Goal: Transaction & Acquisition: Book appointment/travel/reservation

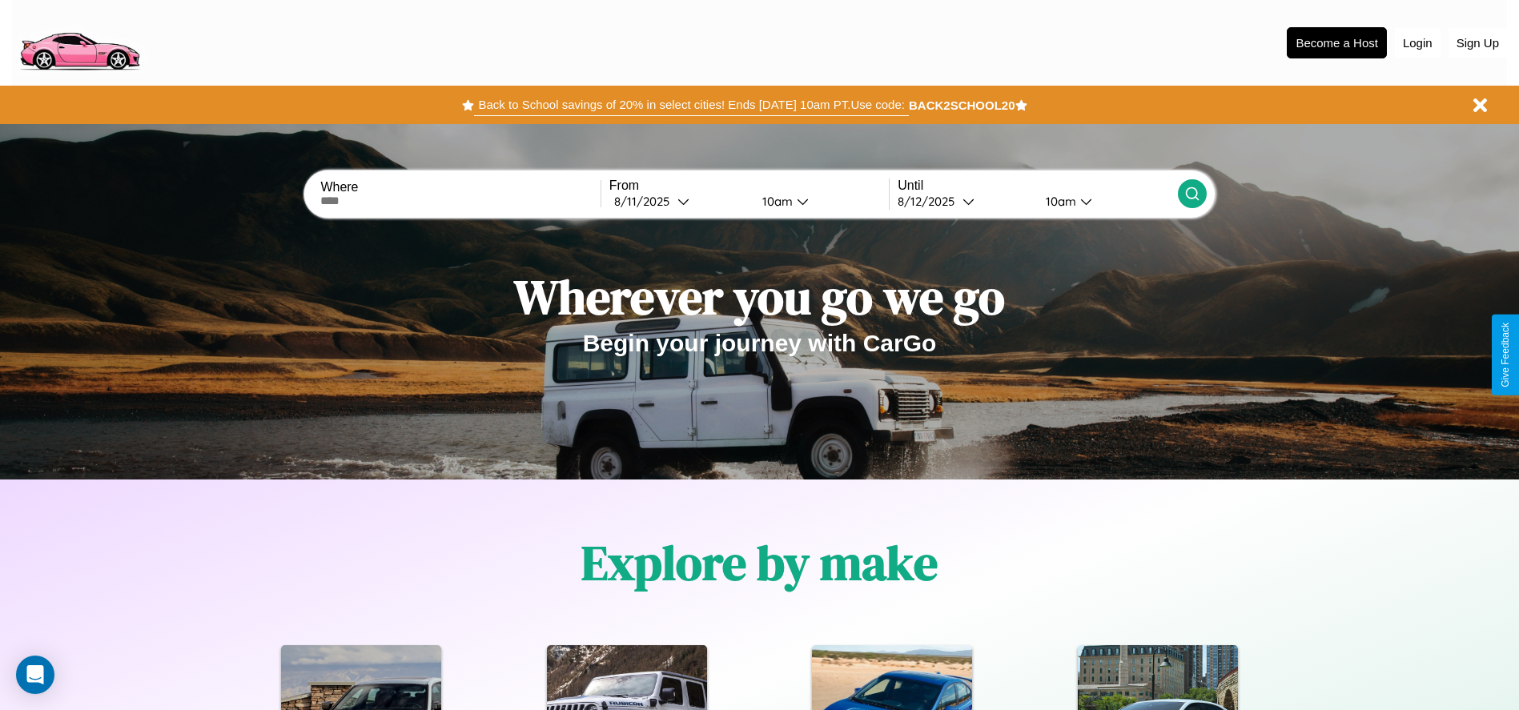
click at [691, 105] on button "Back to School savings of 20% in select cities! Ends [DATE] 10am PT. Use code:" at bounding box center [691, 105] width 434 height 22
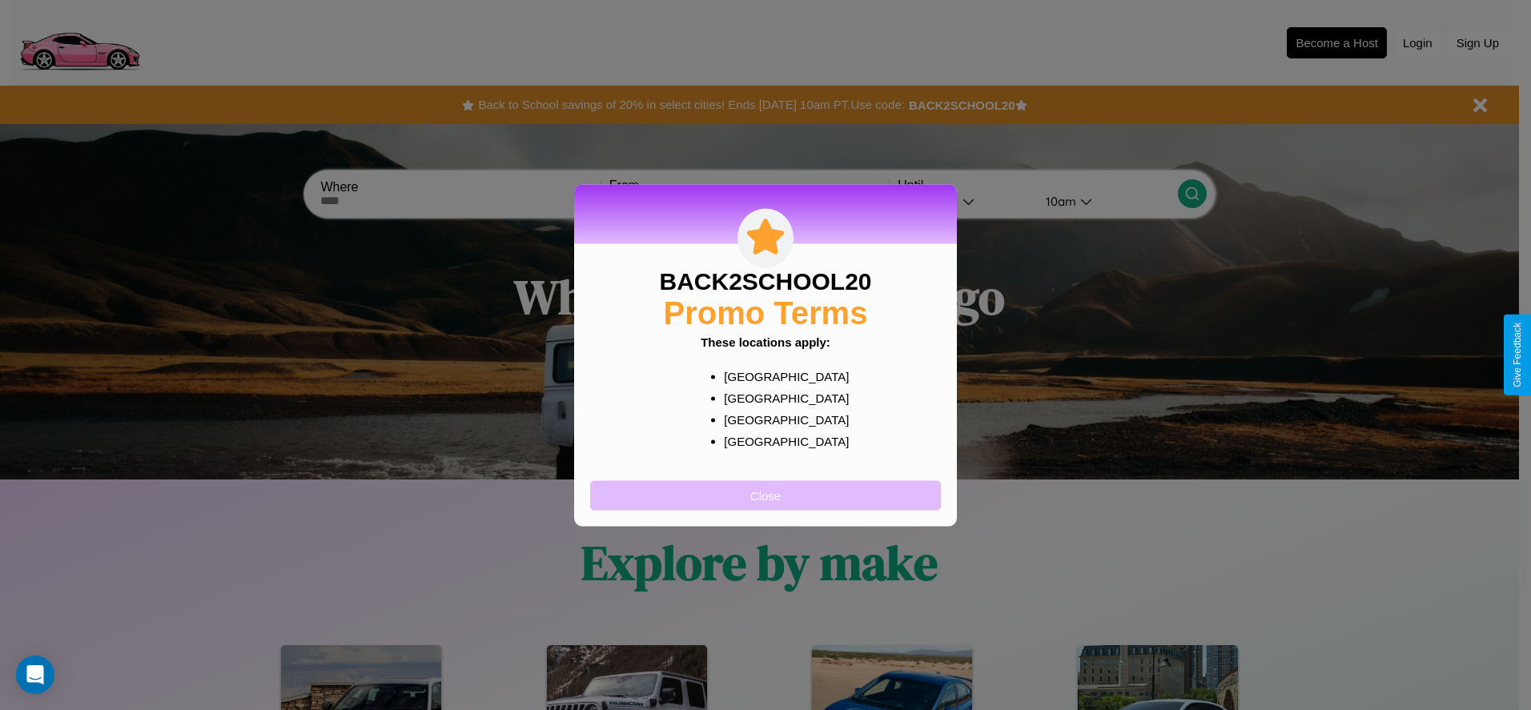
click at [766, 495] on button "Close" at bounding box center [765, 496] width 351 height 30
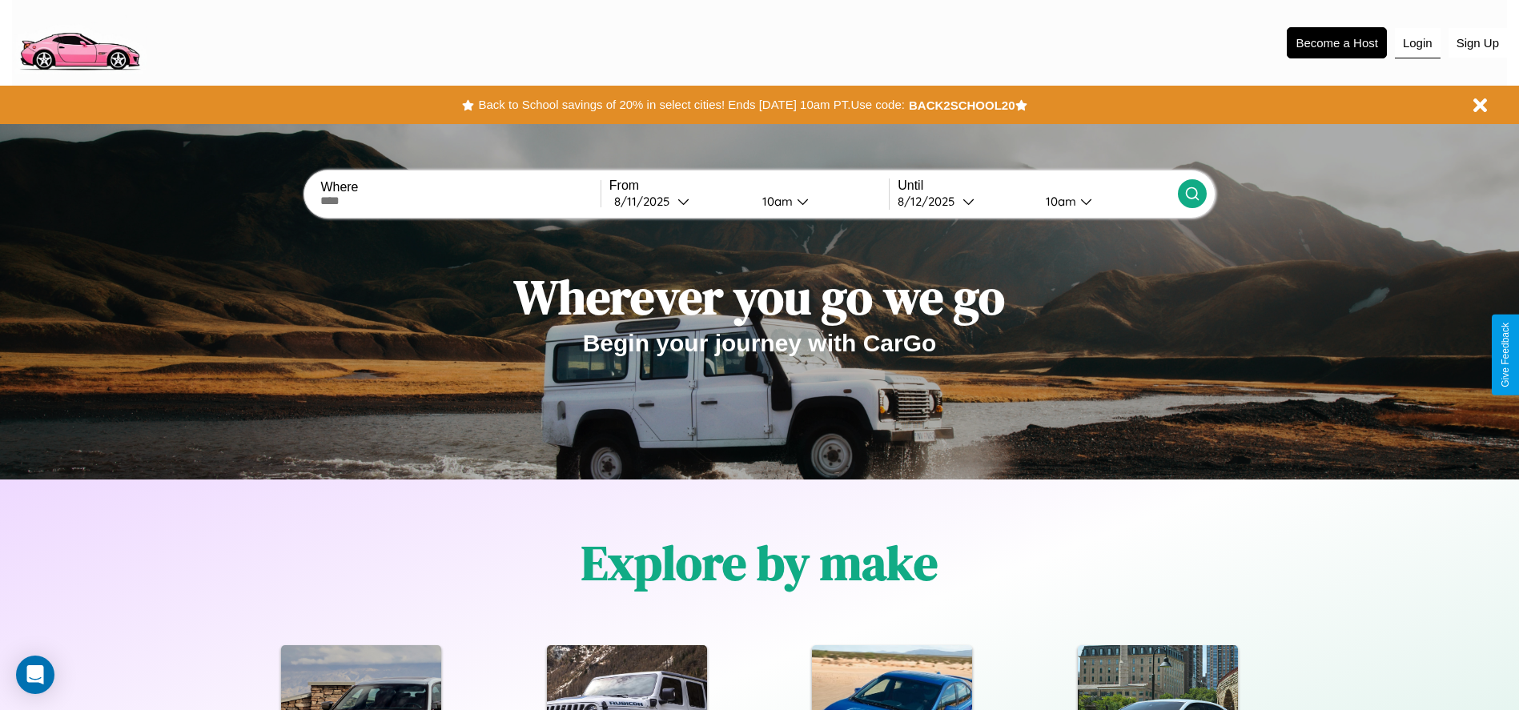
click at [1418, 42] on button "Login" at bounding box center [1418, 43] width 46 height 30
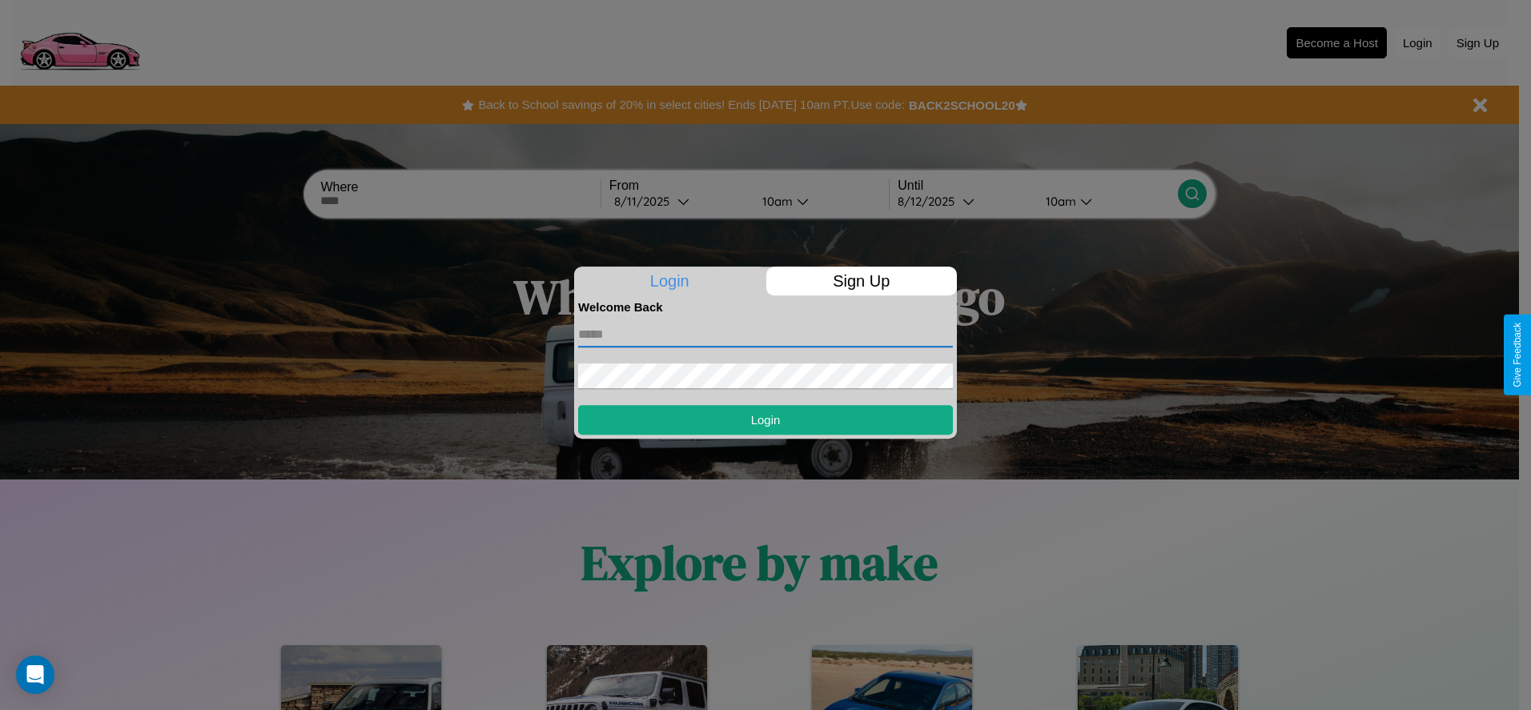
click at [766, 334] on input "text" at bounding box center [765, 335] width 375 height 26
type input "**********"
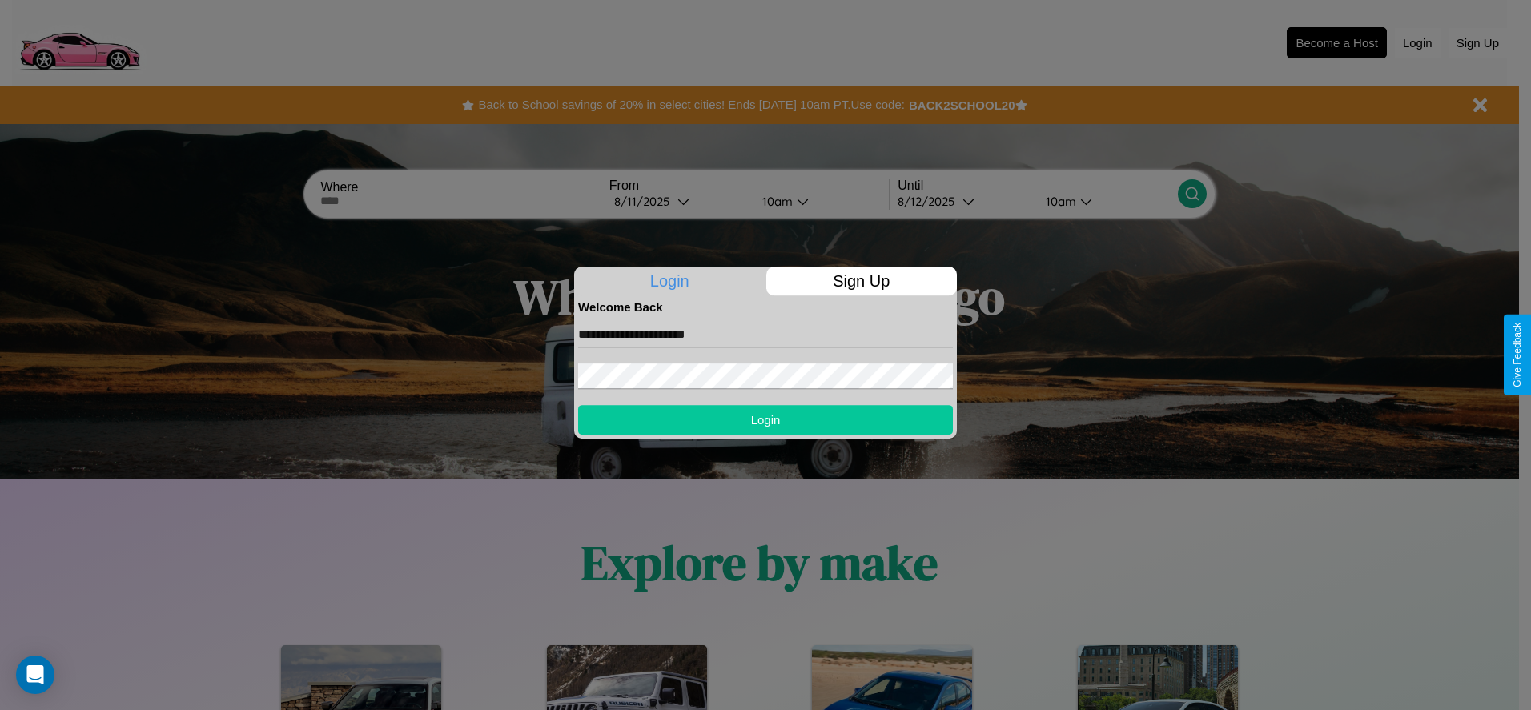
click at [766, 420] on button "Login" at bounding box center [765, 420] width 375 height 30
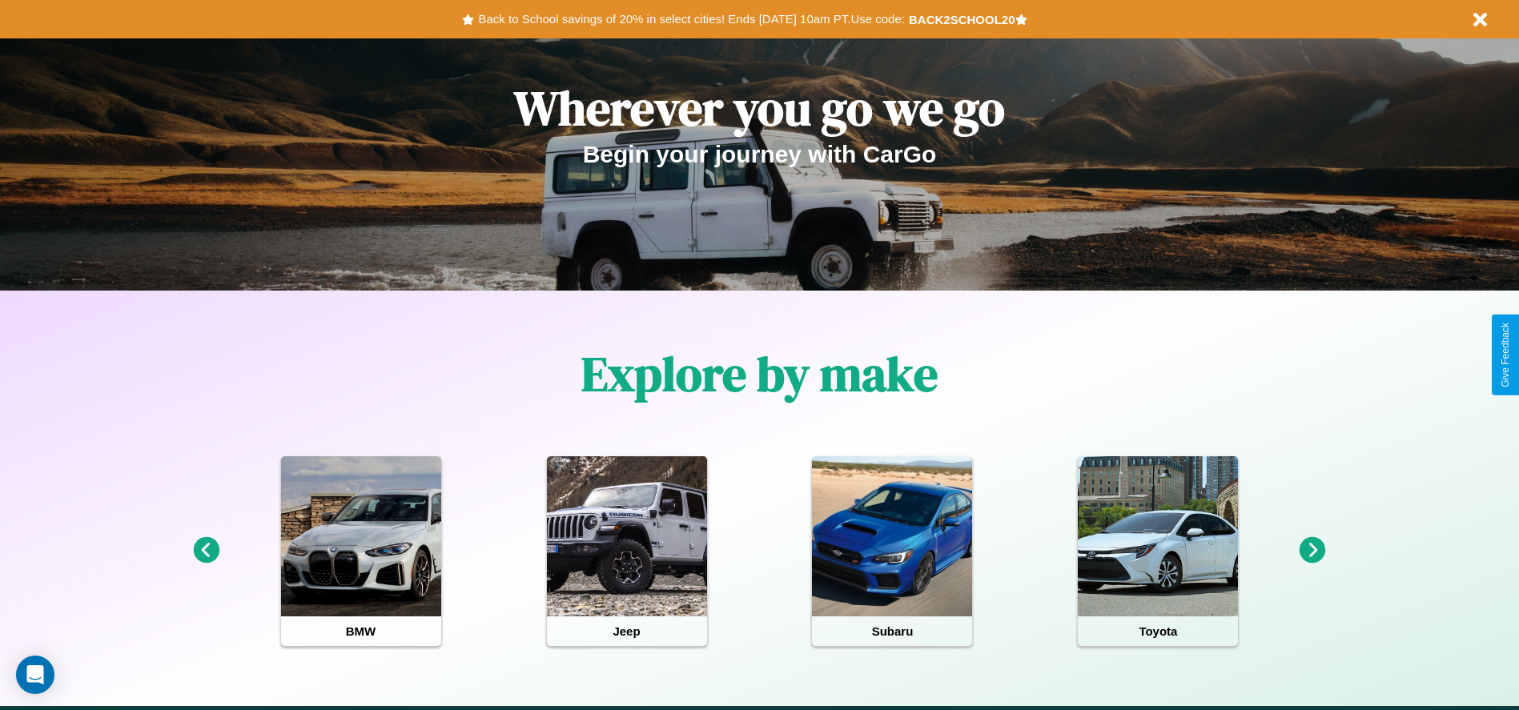
scroll to position [332, 0]
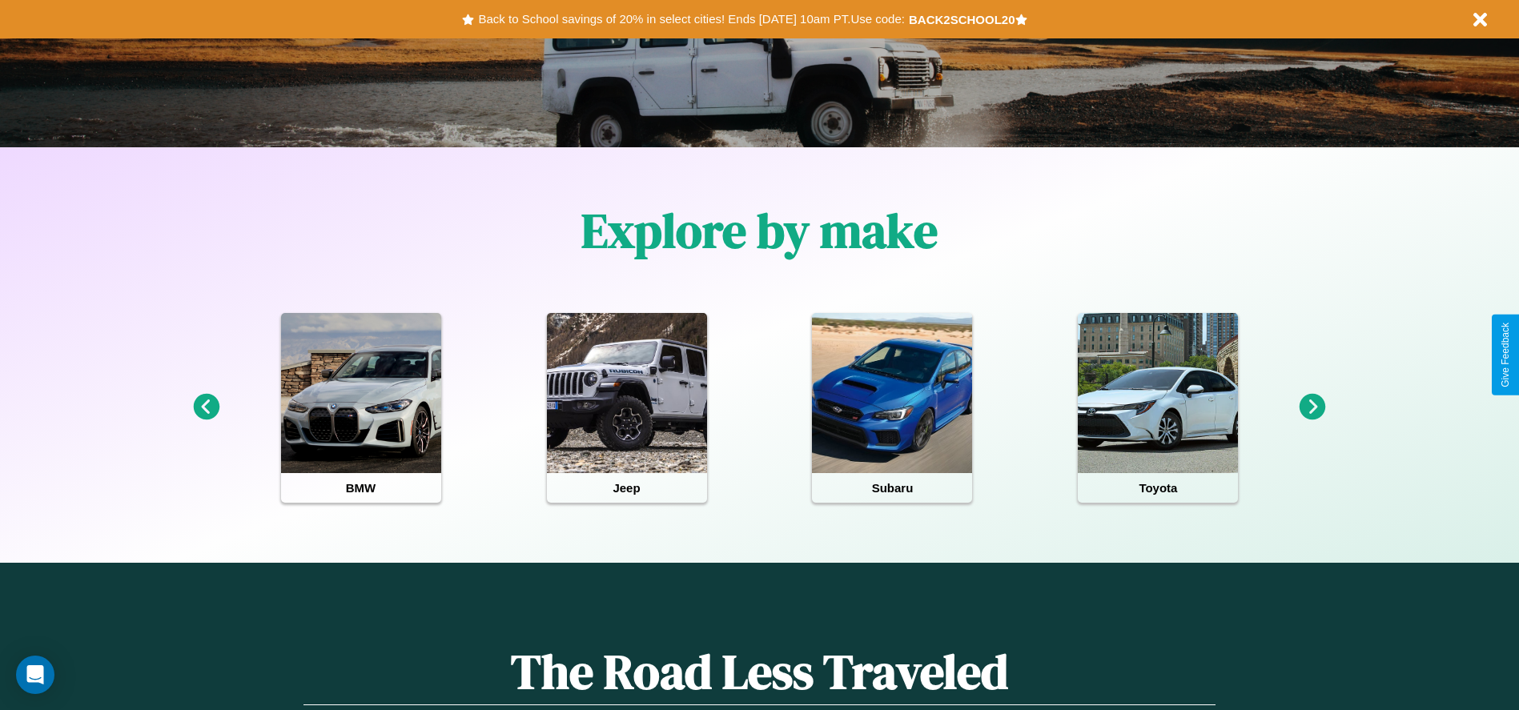
click at [1313, 408] on icon at bounding box center [1313, 407] width 26 height 26
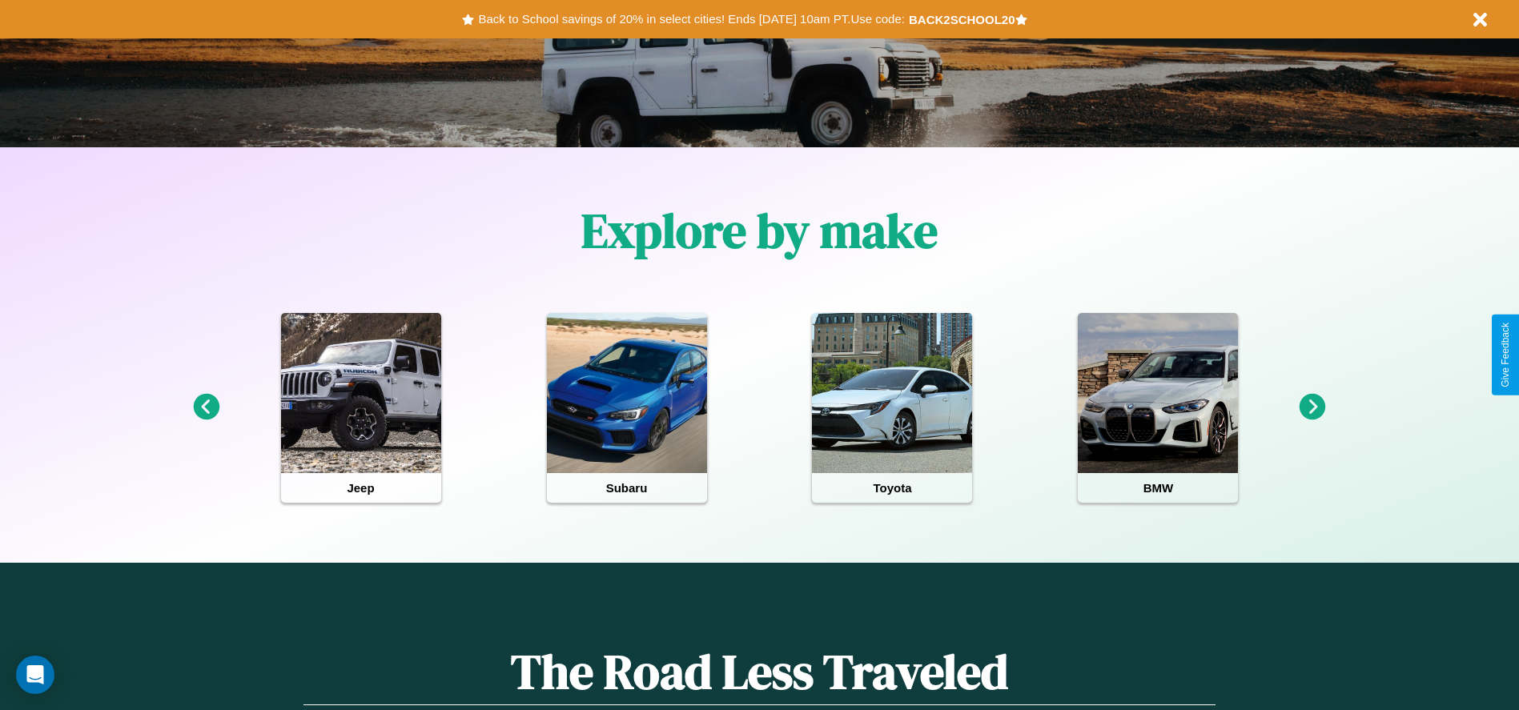
click at [1313, 408] on icon at bounding box center [1313, 407] width 26 height 26
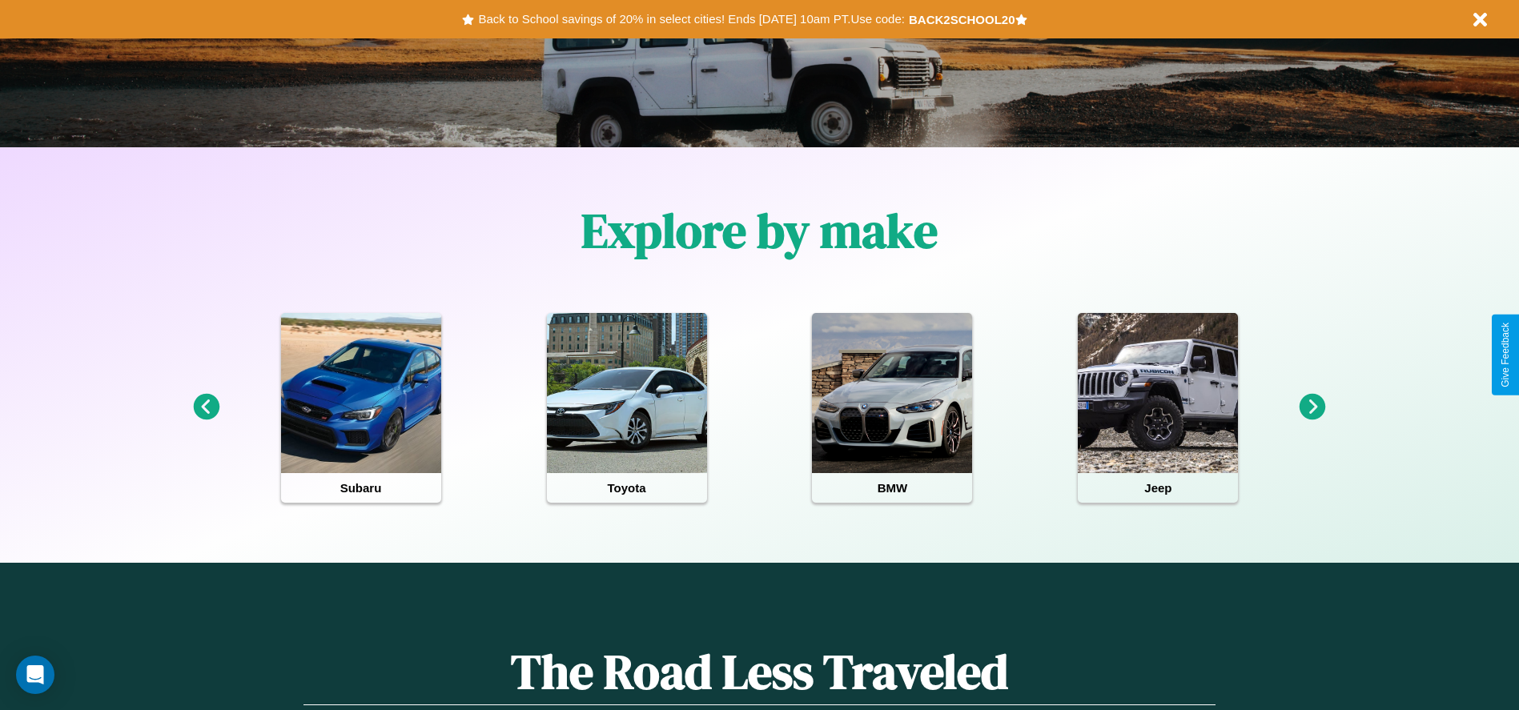
click at [1313, 408] on icon at bounding box center [1313, 407] width 26 height 26
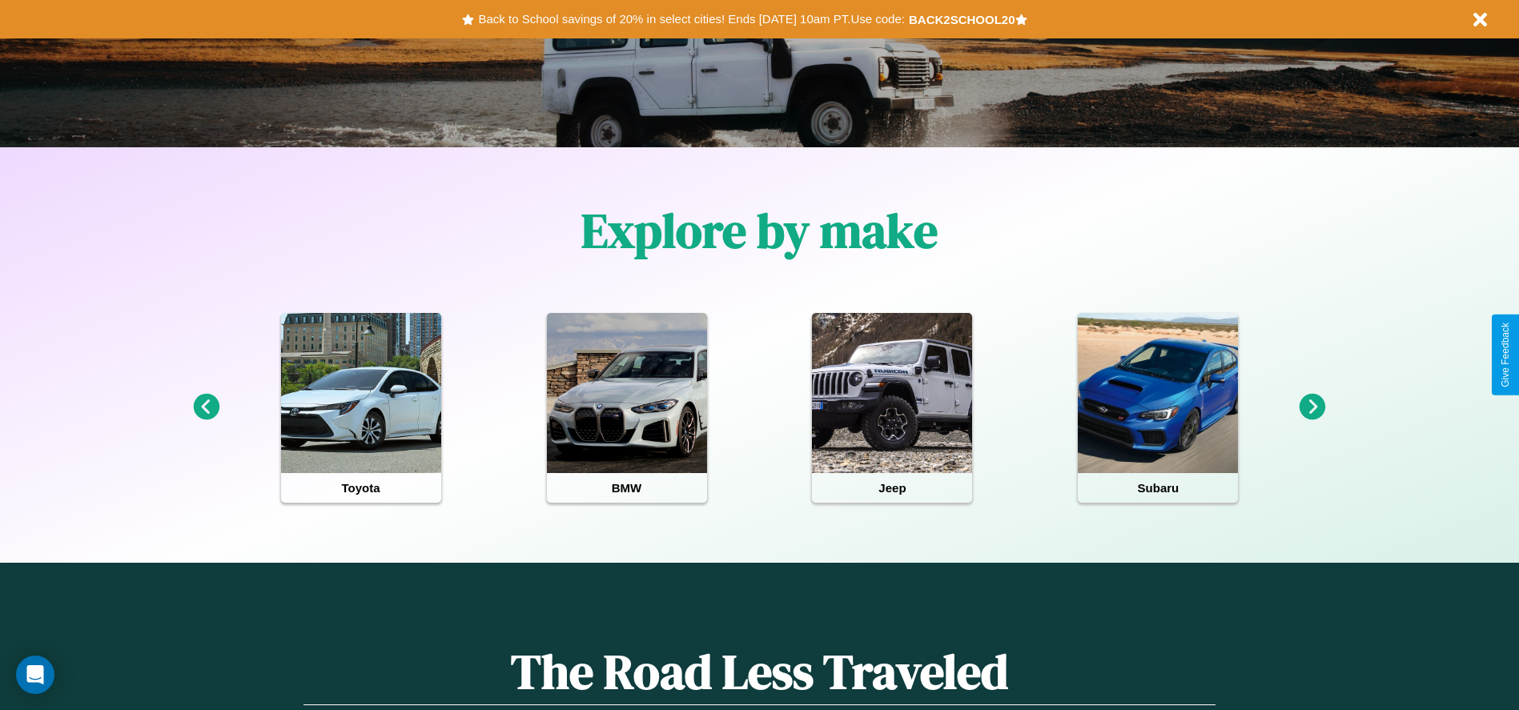
click at [206, 408] on icon at bounding box center [206, 407] width 26 height 26
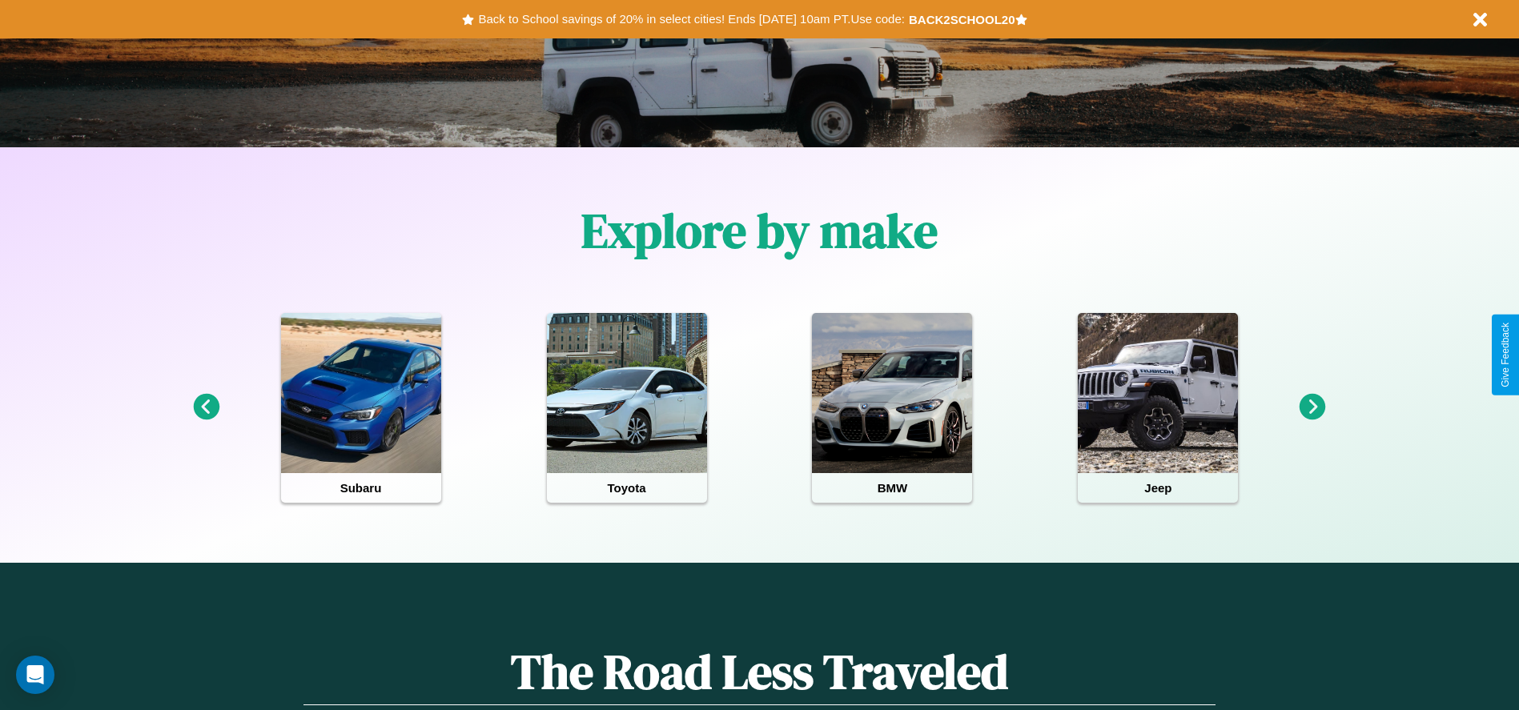
click at [1313, 408] on icon at bounding box center [1313, 407] width 26 height 26
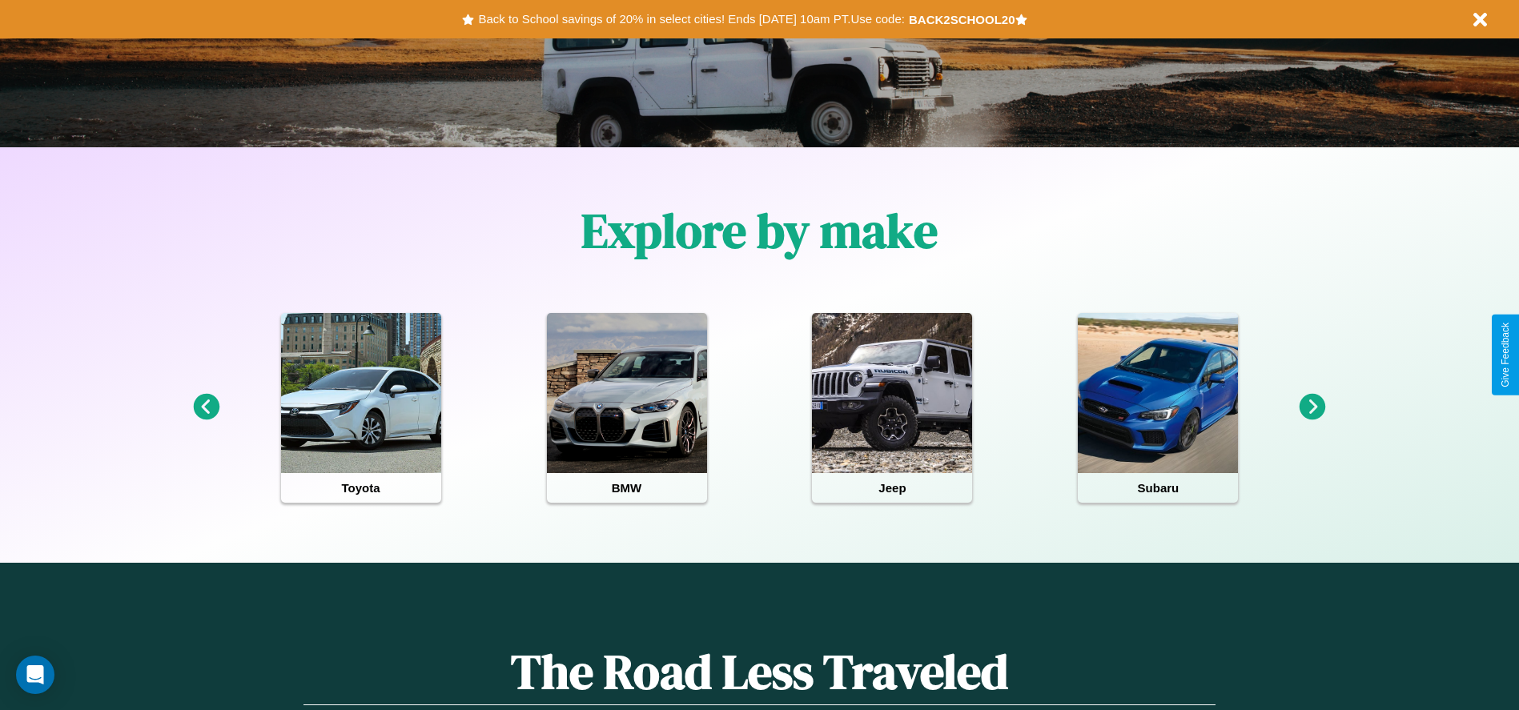
click at [1313, 408] on icon at bounding box center [1313, 407] width 26 height 26
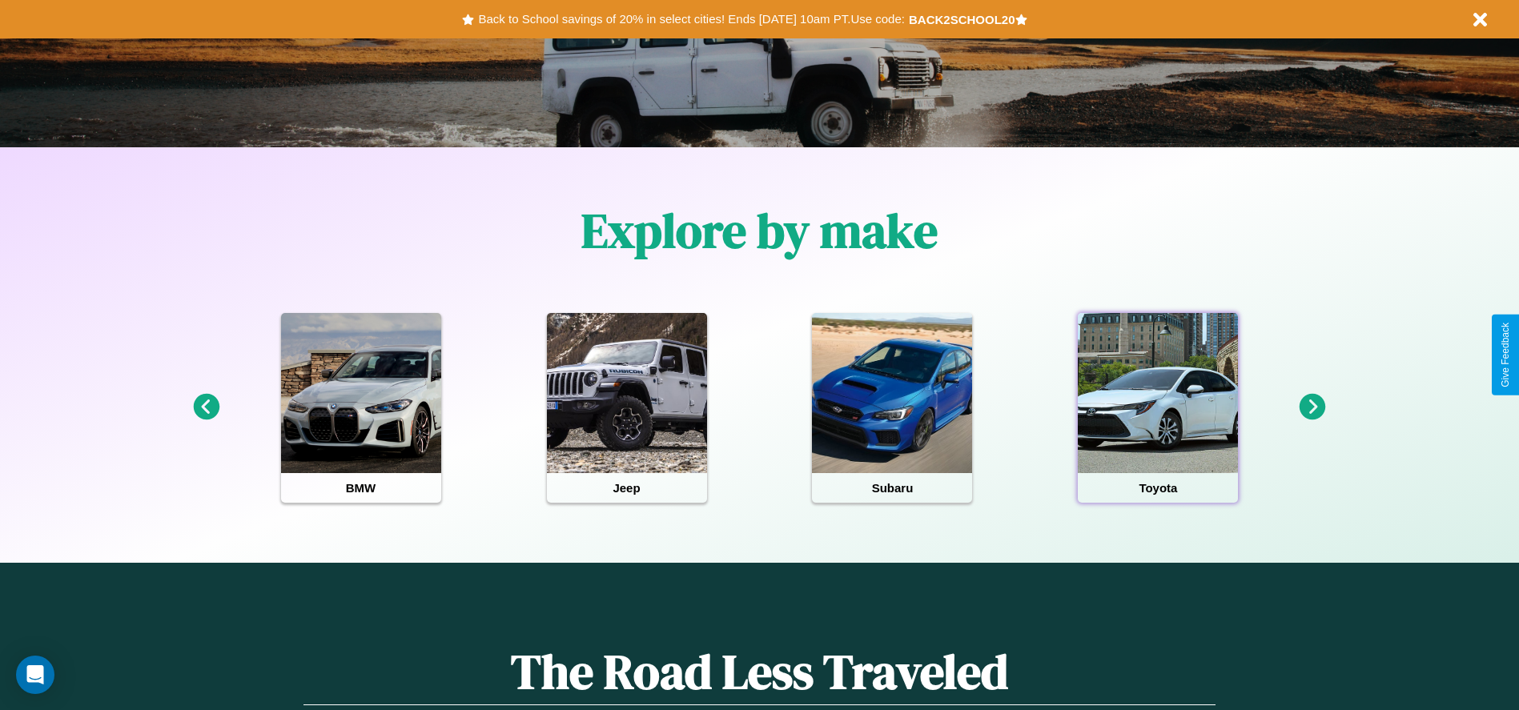
click at [1158, 408] on div at bounding box center [1158, 393] width 160 height 160
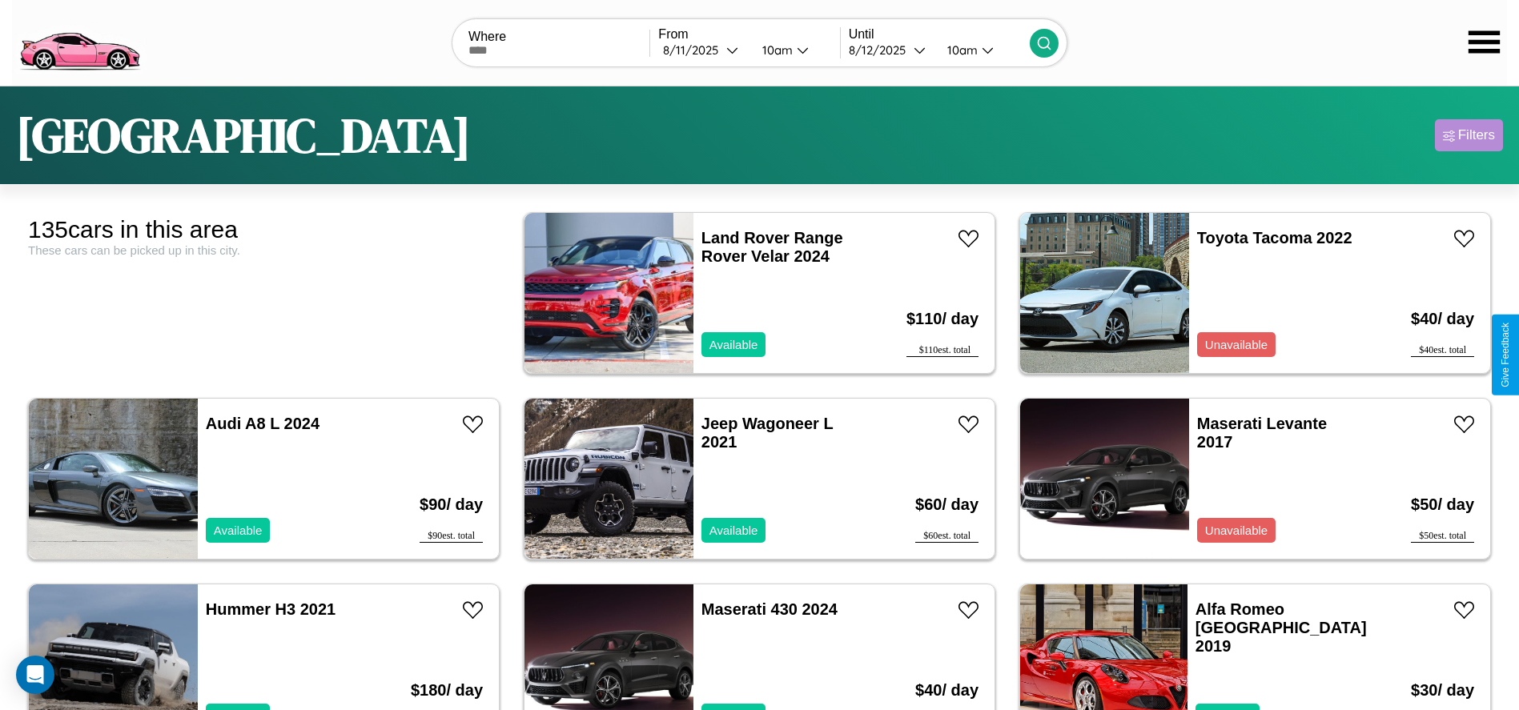
click at [1469, 135] on div "Filters" at bounding box center [1476, 135] width 37 height 16
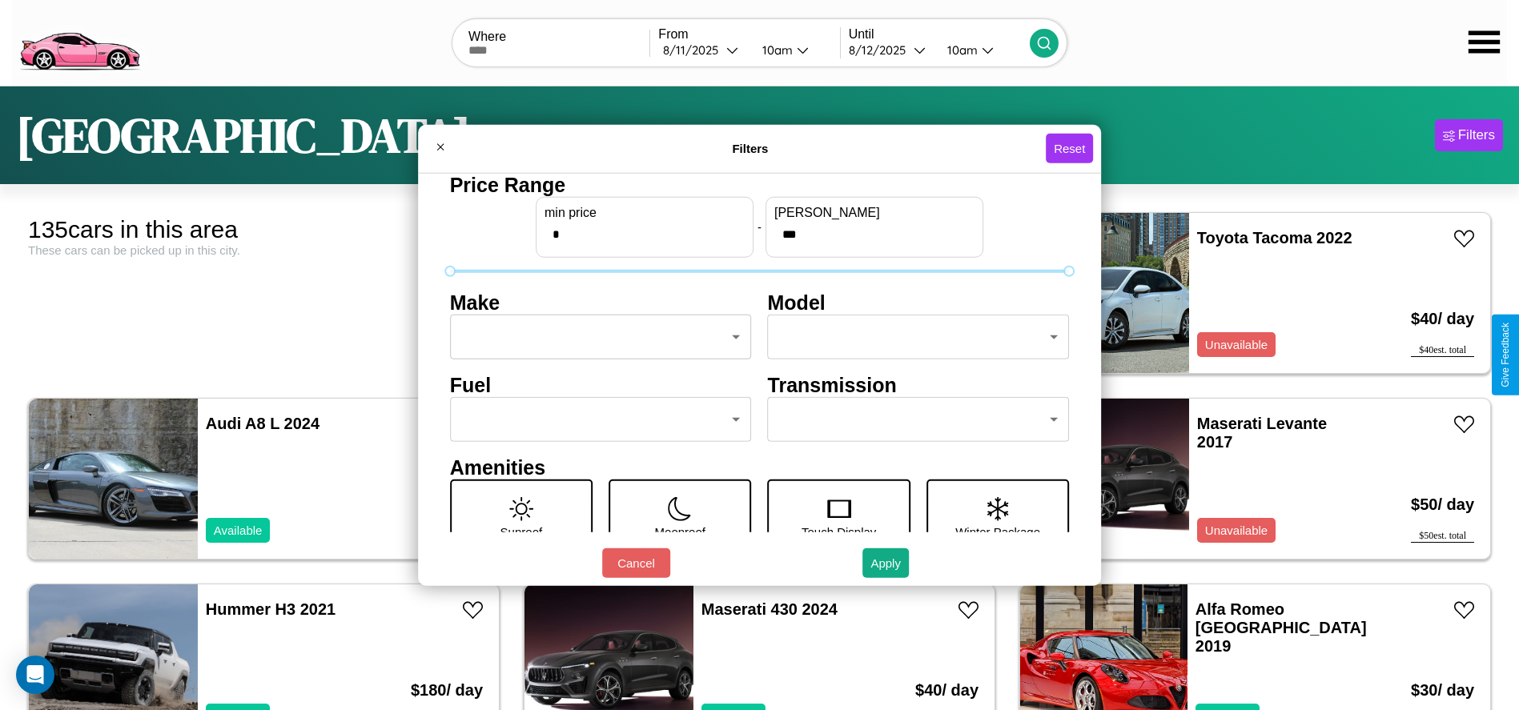
click at [596, 337] on body "CarGo Where From [DATE] 10am Until [DATE] 10am [GEOGRAPHIC_DATA] Filters 135 ca…" at bounding box center [759, 405] width 1519 height 810
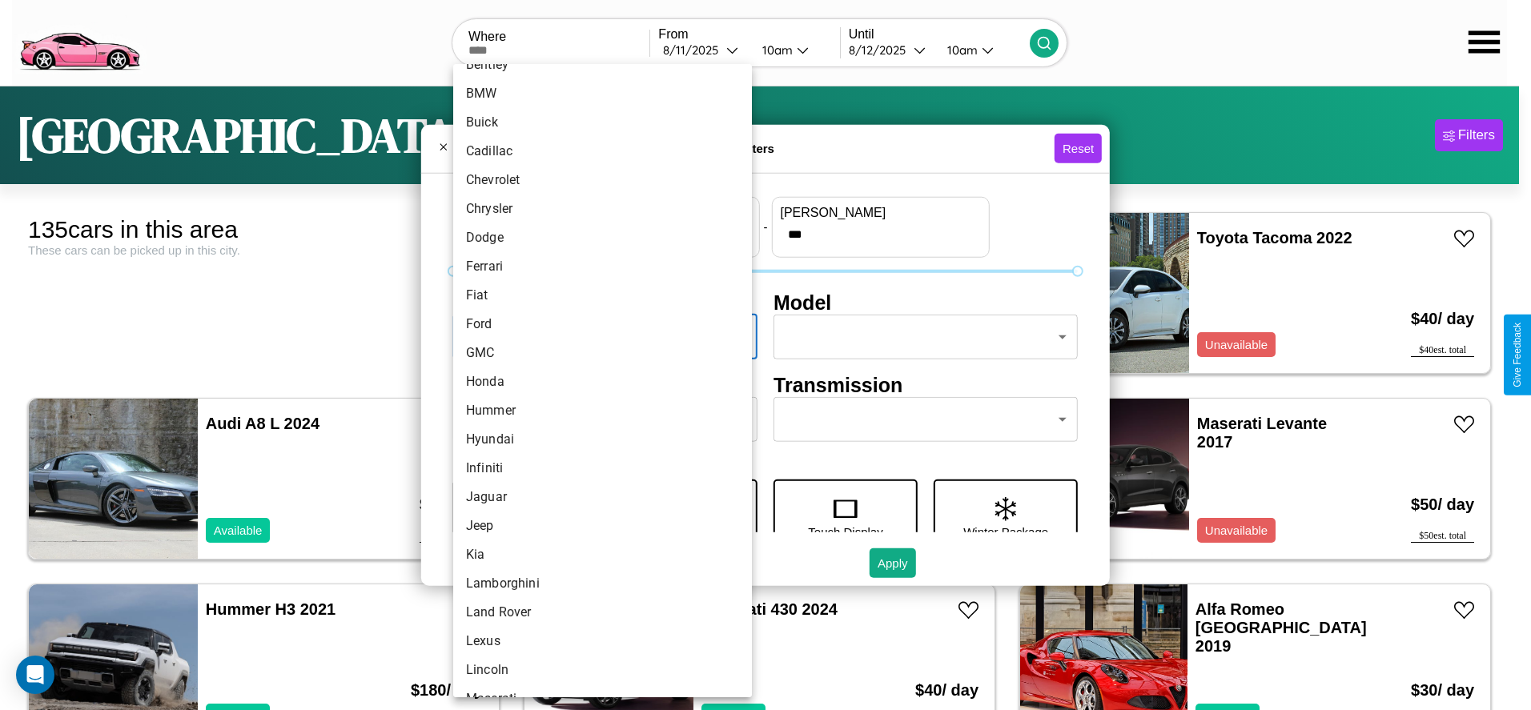
scroll to position [417, 0]
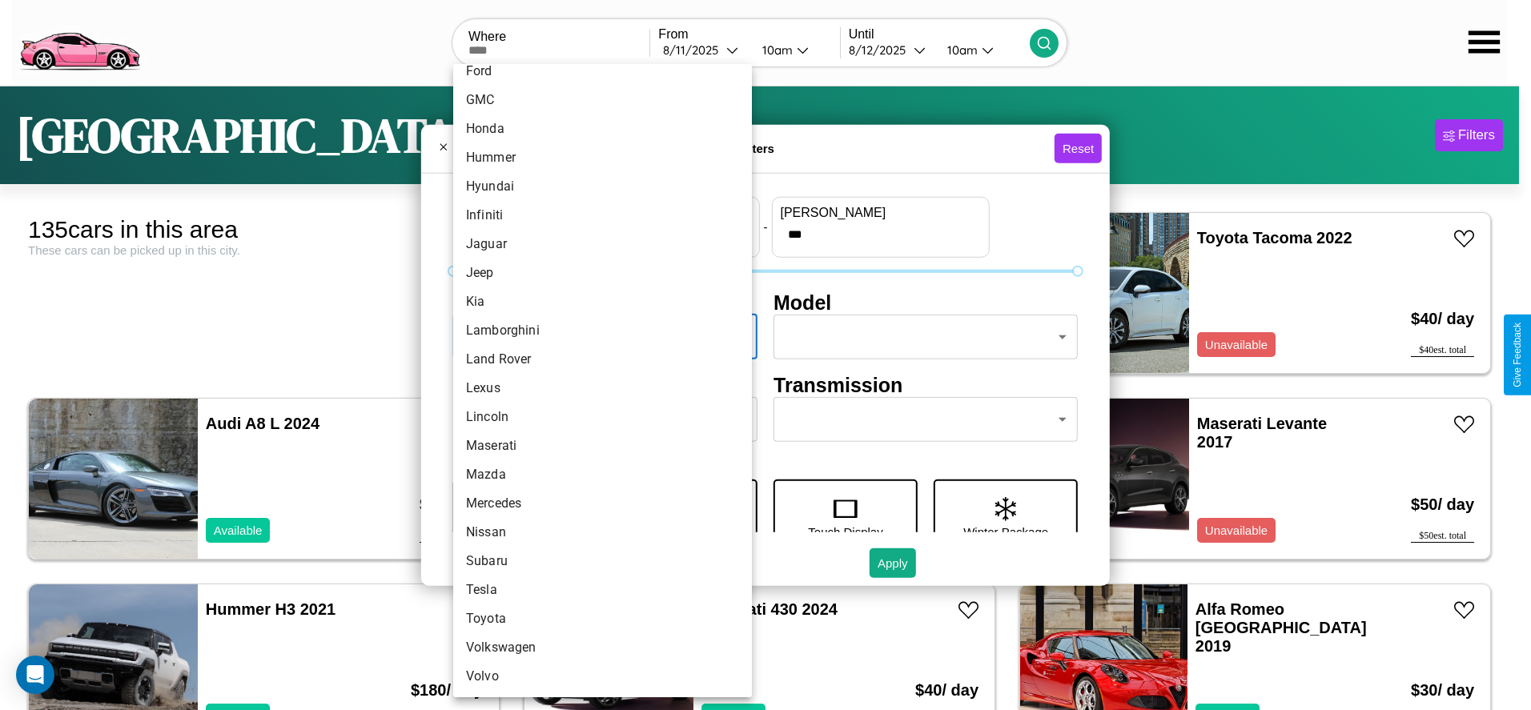
click at [597, 590] on li "Tesla" at bounding box center [602, 590] width 299 height 29
type input "*****"
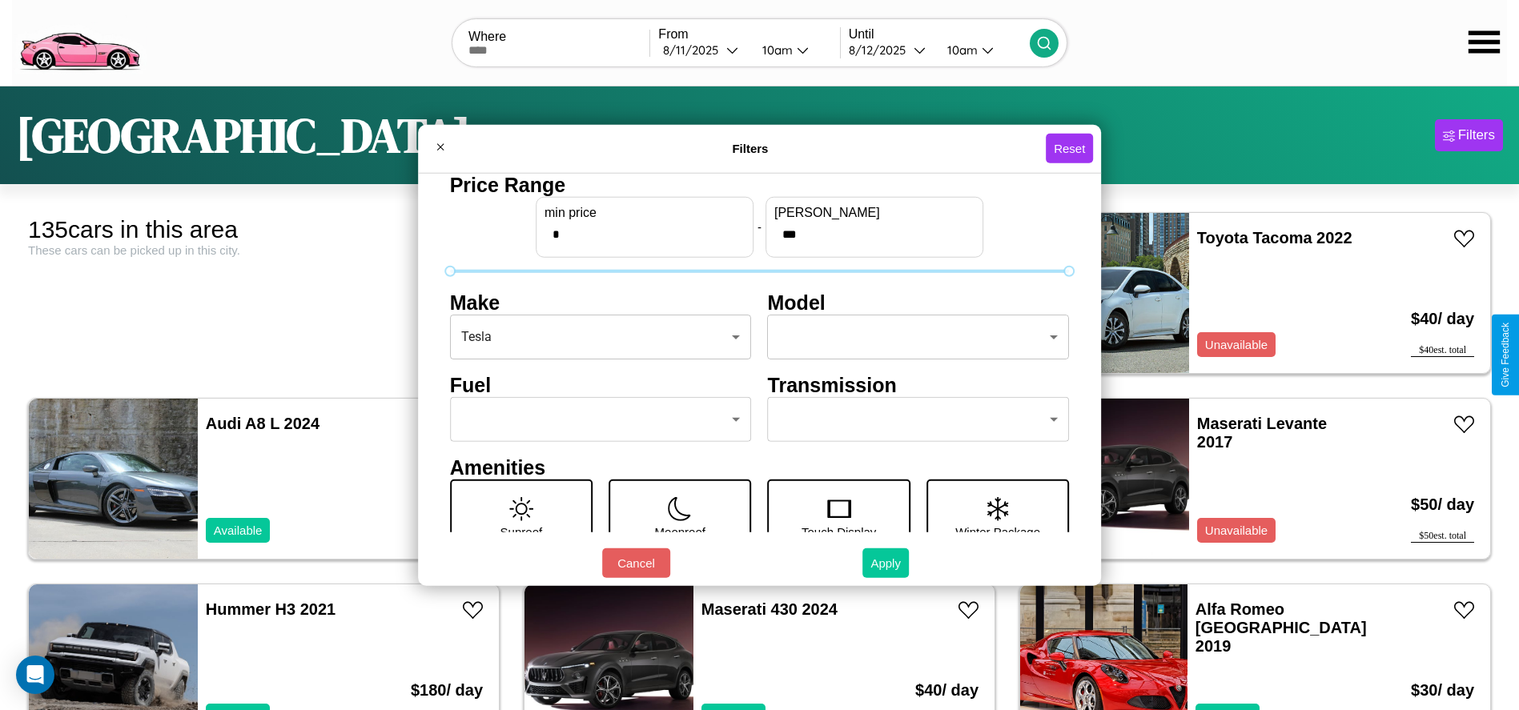
click at [887, 563] on button "Apply" at bounding box center [886, 564] width 46 height 30
